Goal: Task Accomplishment & Management: Manage account settings

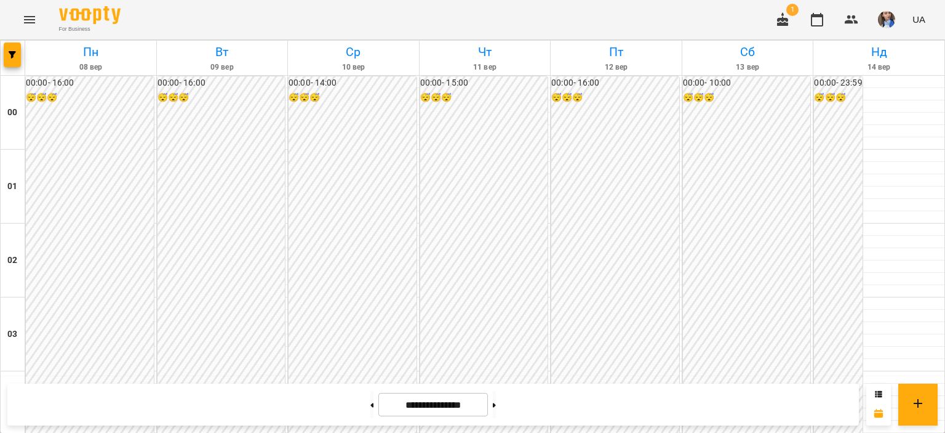
scroll to position [1169, 0]
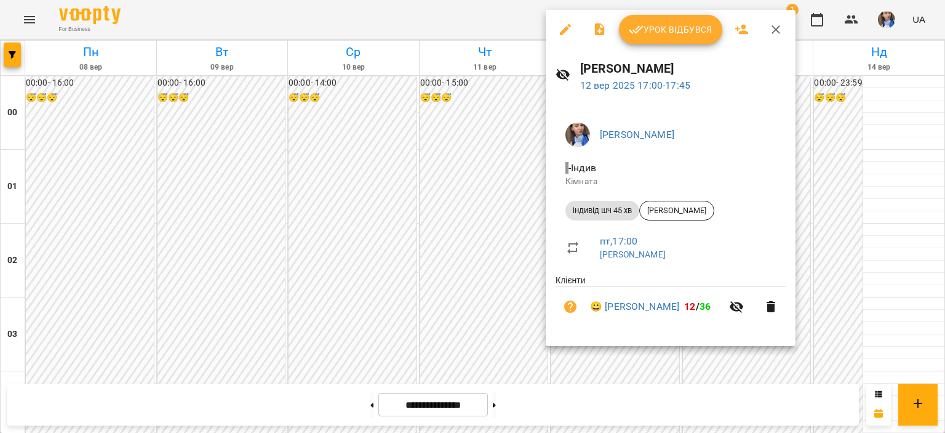
click at [649, 45] on div "Урок відбувся" at bounding box center [671, 29] width 250 height 39
click at [652, 36] on span "Урок відбувся" at bounding box center [671, 29] width 84 height 15
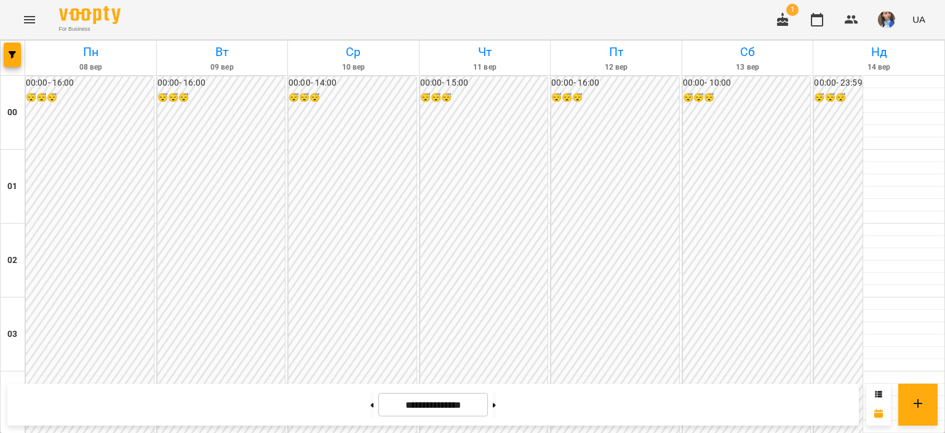
scroll to position [1230, 0]
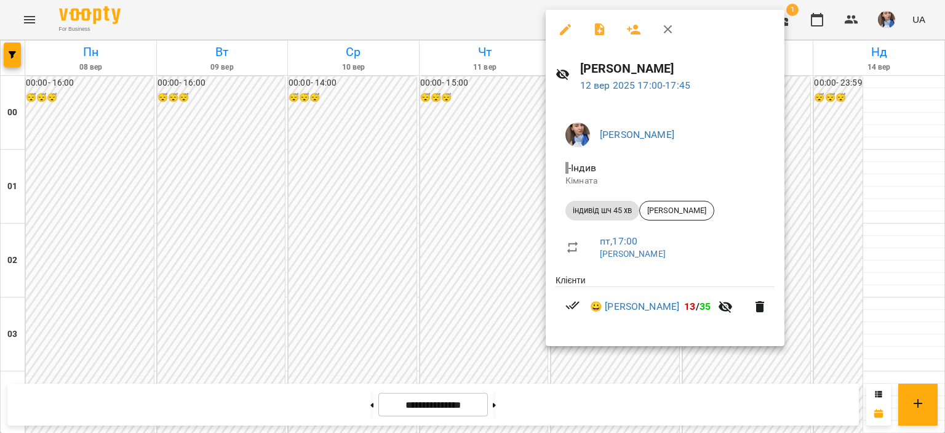
click at [598, 415] on div at bounding box center [472, 216] width 945 height 433
